Goal: Task Accomplishment & Management: Complete application form

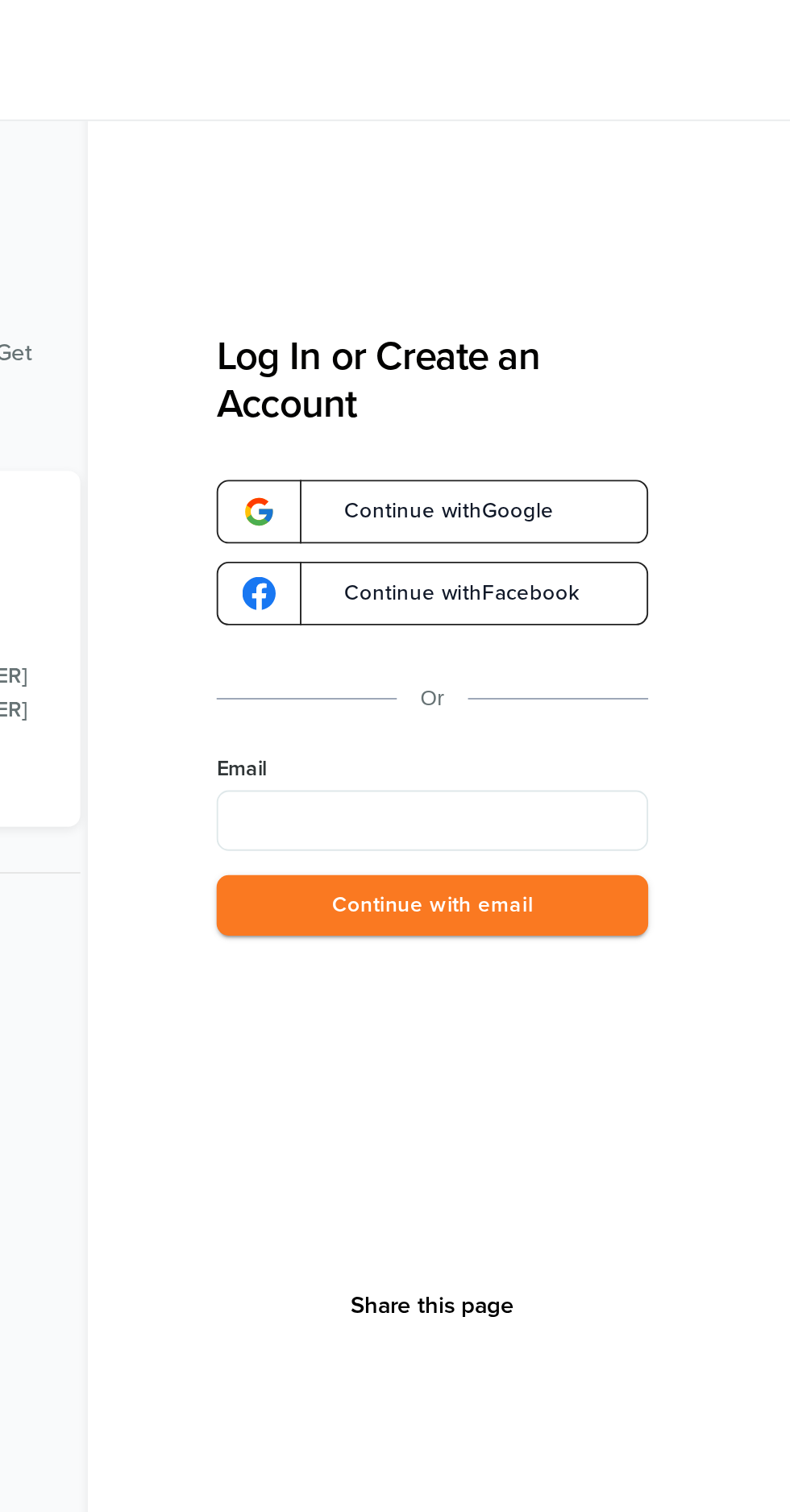
click at [640, 435] on input "Email" at bounding box center [600, 437] width 230 height 32
type input "**********"
click at [691, 476] on button "Continue with email" at bounding box center [600, 482] width 230 height 33
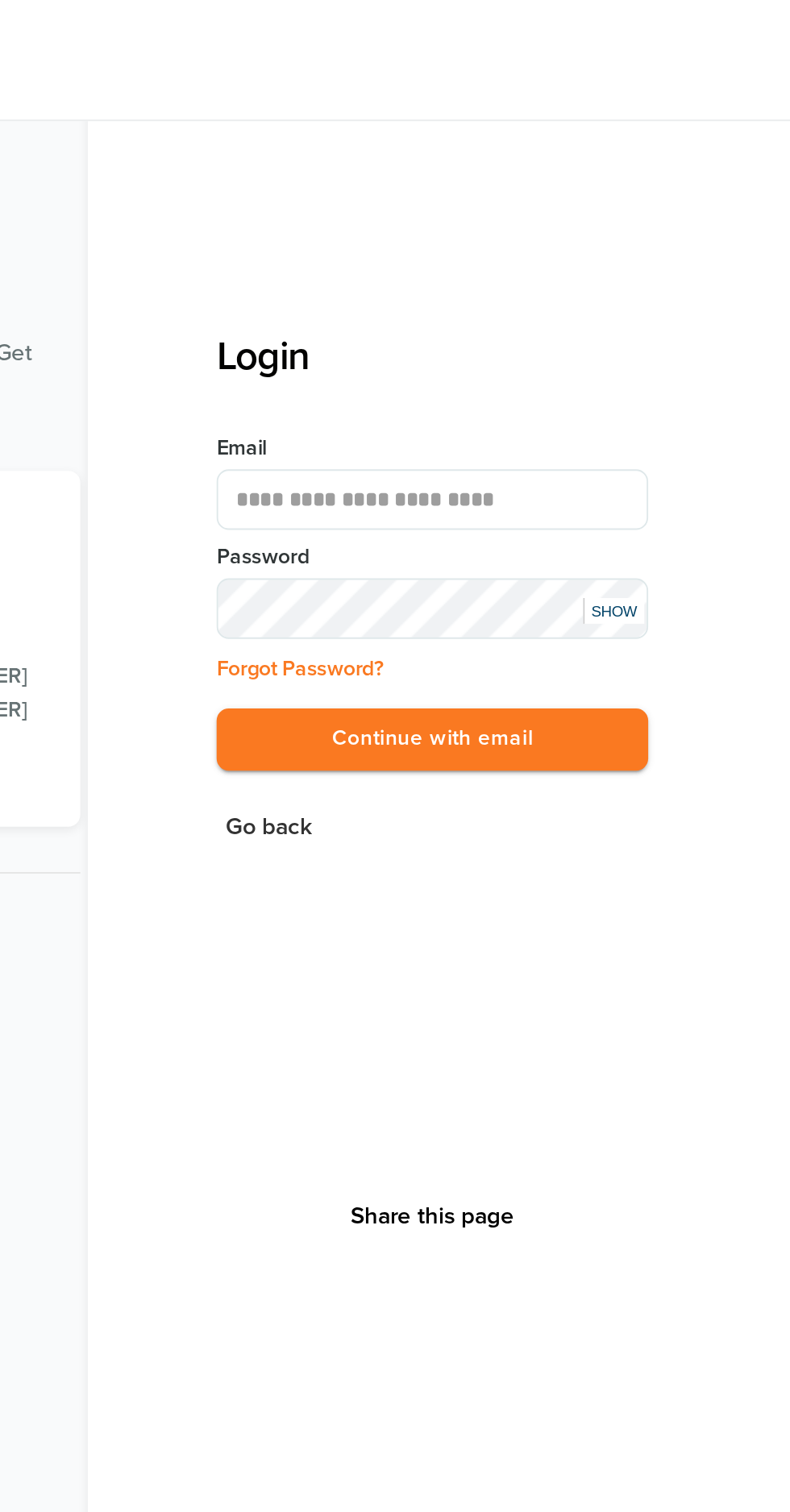
click at [684, 398] on button "Continue with email" at bounding box center [600, 393] width 230 height 33
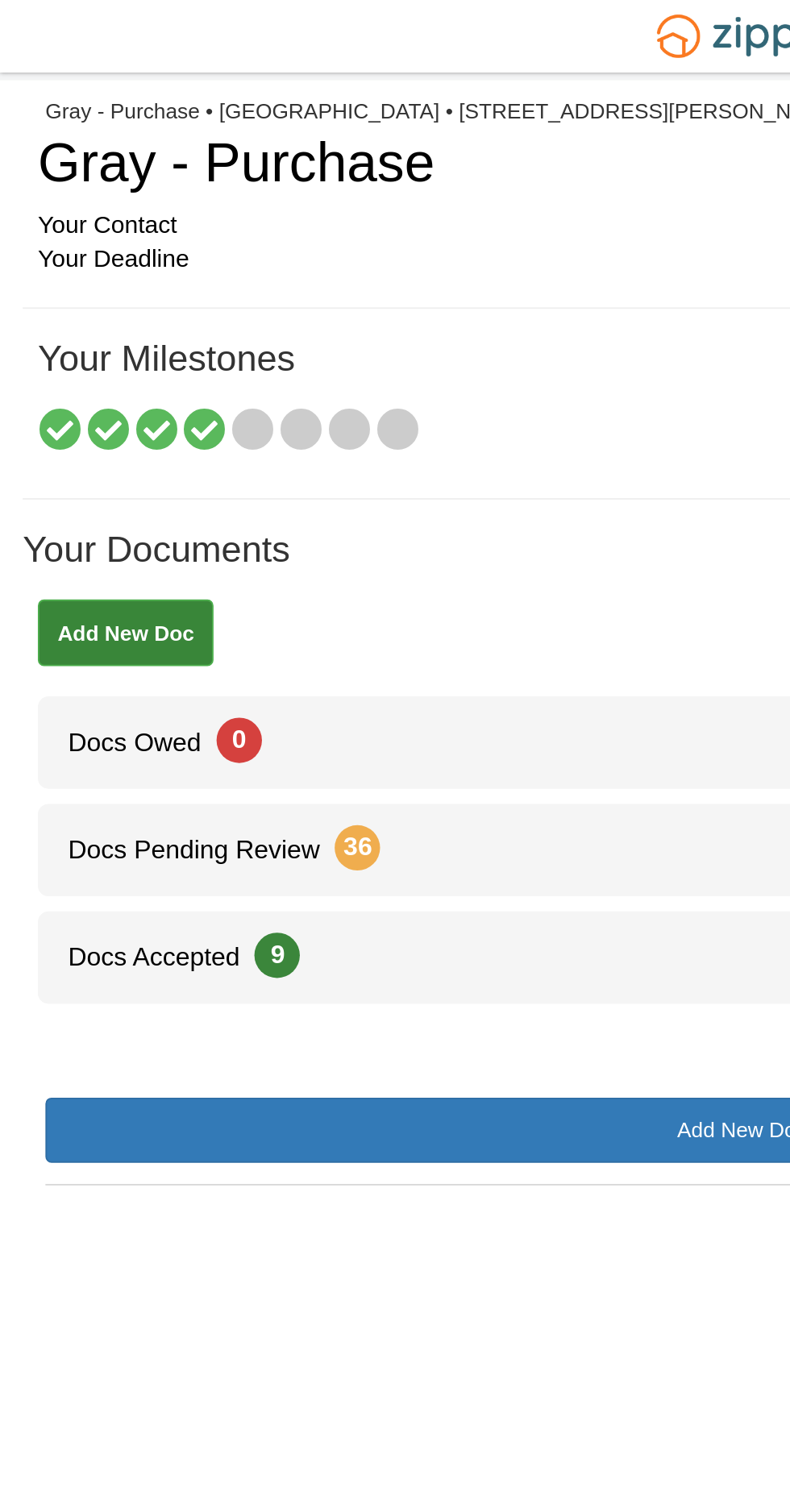
click at [112, 222] on icon at bounding box center [109, 229] width 23 height 23
click at [140, 238] on icon at bounding box center [134, 229] width 23 height 23
click at [292, 316] on h1 "Your Documents" at bounding box center [395, 300] width 766 height 37
